Goal: Information Seeking & Learning: Learn about a topic

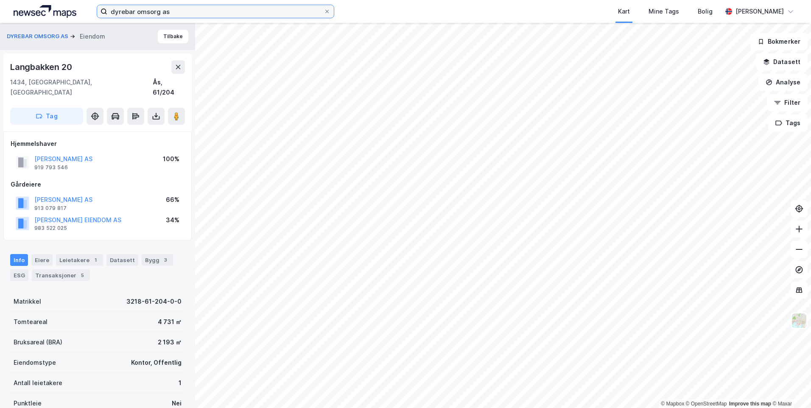
click at [151, 10] on input "dyrebar omsorg as" at bounding box center [215, 11] width 216 height 13
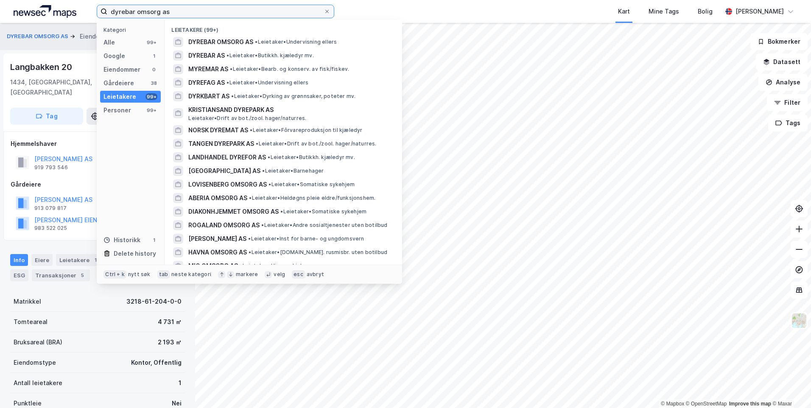
click at [151, 10] on input "dyrebar omsorg as" at bounding box center [215, 11] width 216 height 13
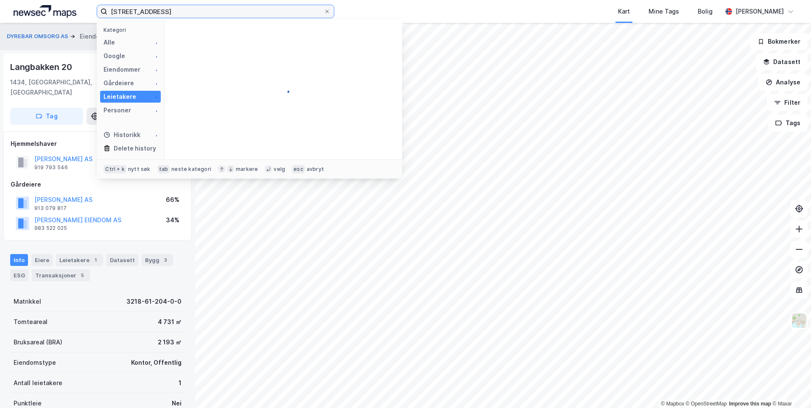
type input "[STREET_ADDRESS]"
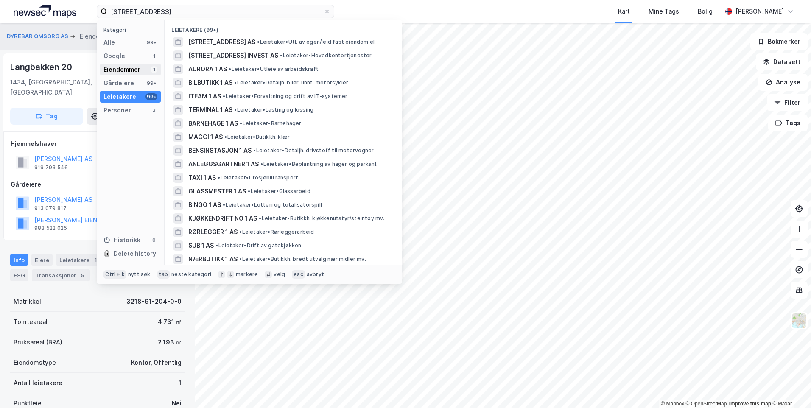
click at [132, 67] on div "Eiendommer" at bounding box center [121, 69] width 37 height 10
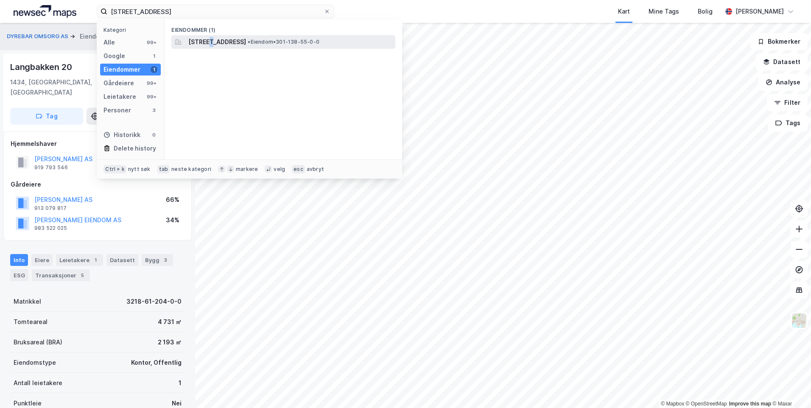
click at [208, 42] on span "[STREET_ADDRESS]" at bounding box center [217, 42] width 58 height 10
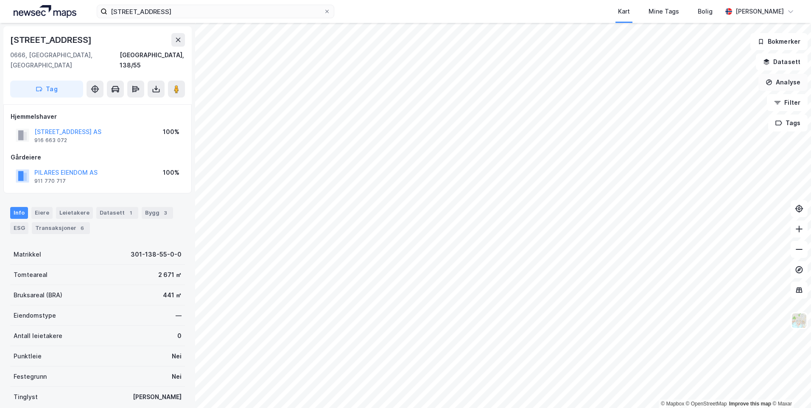
click at [791, 83] on button "Analyse" at bounding box center [782, 82] width 49 height 17
click at [791, 82] on button "Analyse" at bounding box center [782, 82] width 49 height 17
click at [790, 99] on button "Filter" at bounding box center [786, 102] width 41 height 17
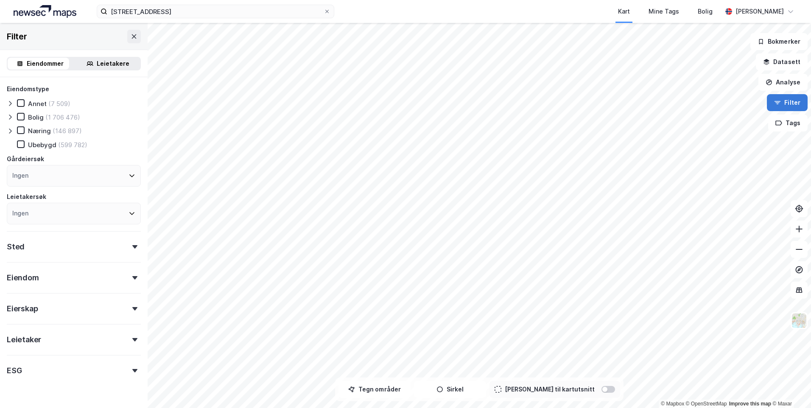
click at [790, 99] on button "Filter" at bounding box center [786, 102] width 41 height 17
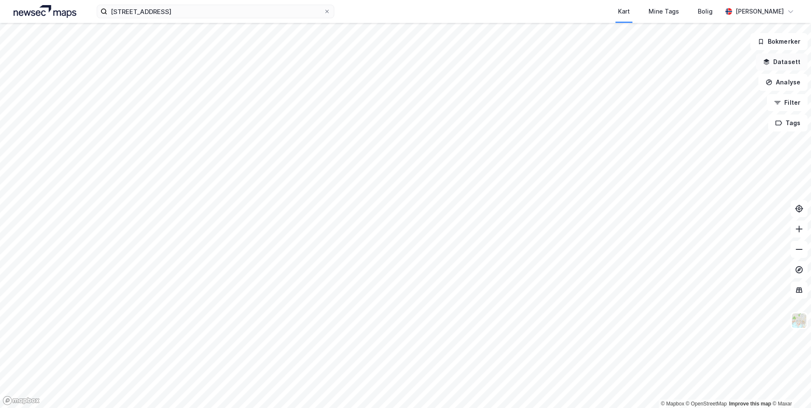
click at [783, 64] on button "Datasett" at bounding box center [781, 61] width 52 height 17
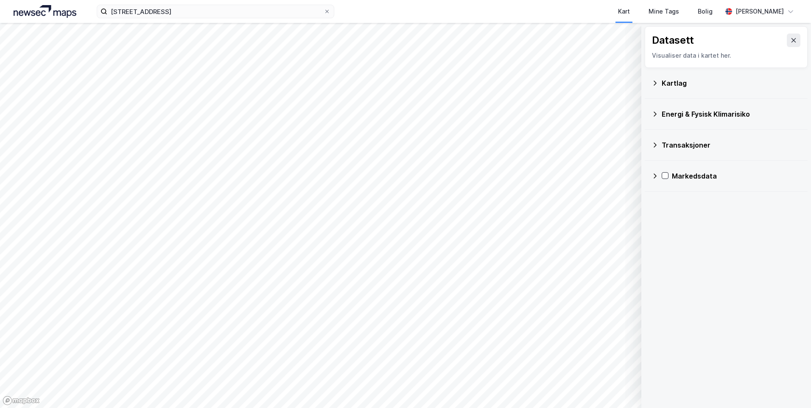
click at [657, 86] on div "Kartlag" at bounding box center [725, 83] width 149 height 20
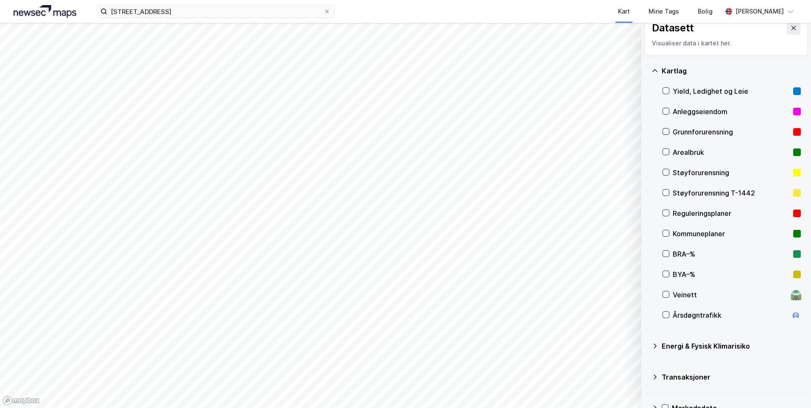
scroll to position [12, 0]
